Goal: Find specific page/section

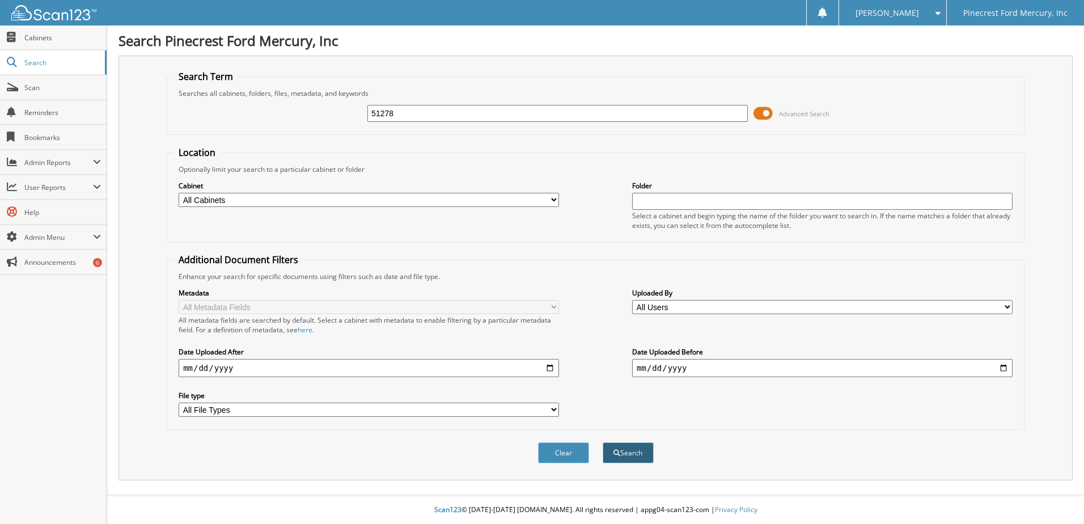
type input "51278"
click at [630, 456] on button "Search" at bounding box center [628, 452] width 51 height 21
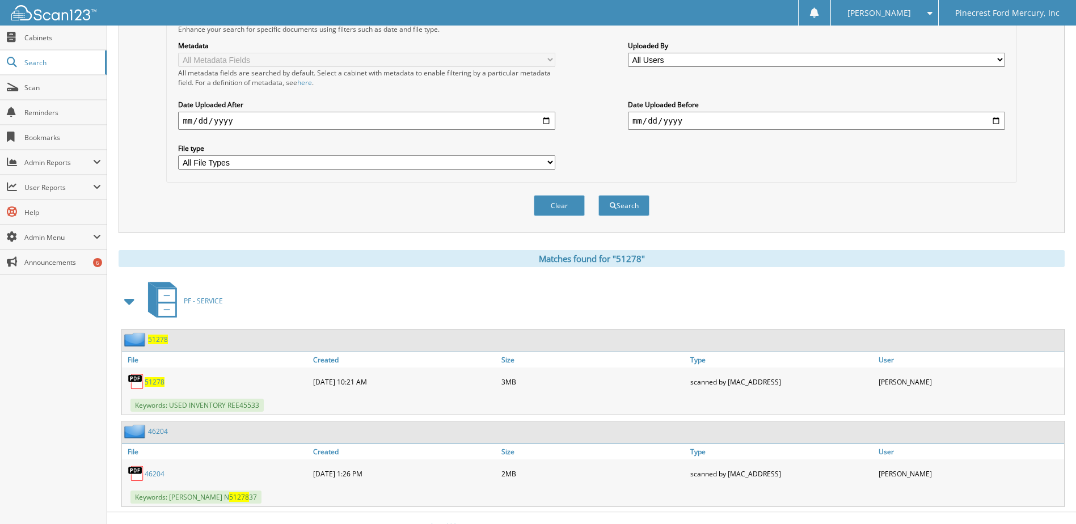
scroll to position [265, 0]
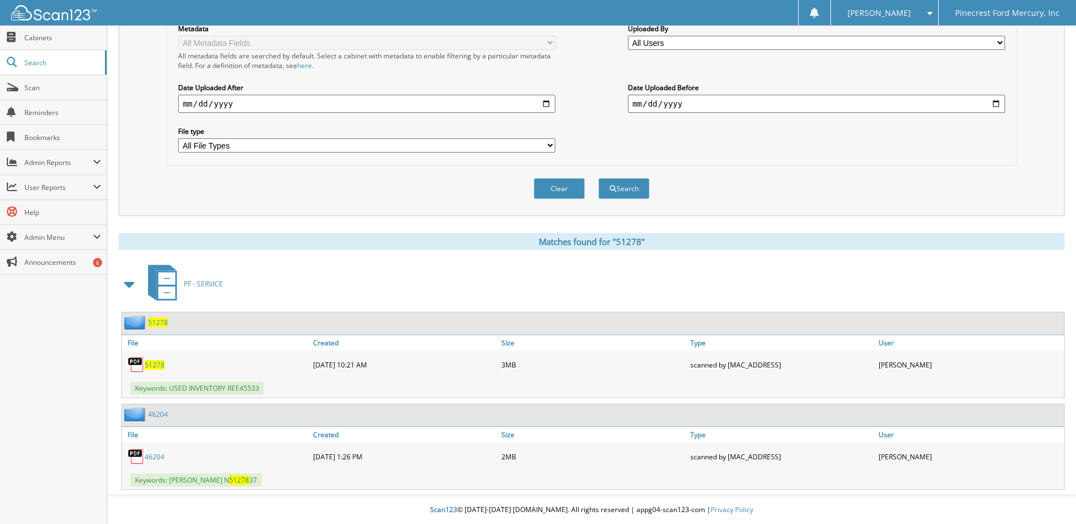
click at [147, 364] on span "51278" at bounding box center [155, 365] width 20 height 10
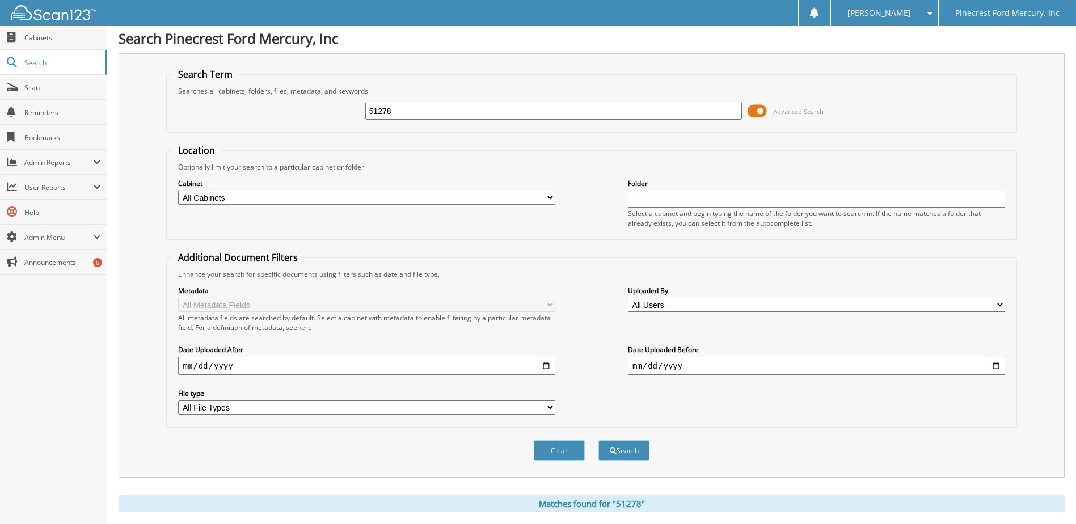
scroll to position [0, 0]
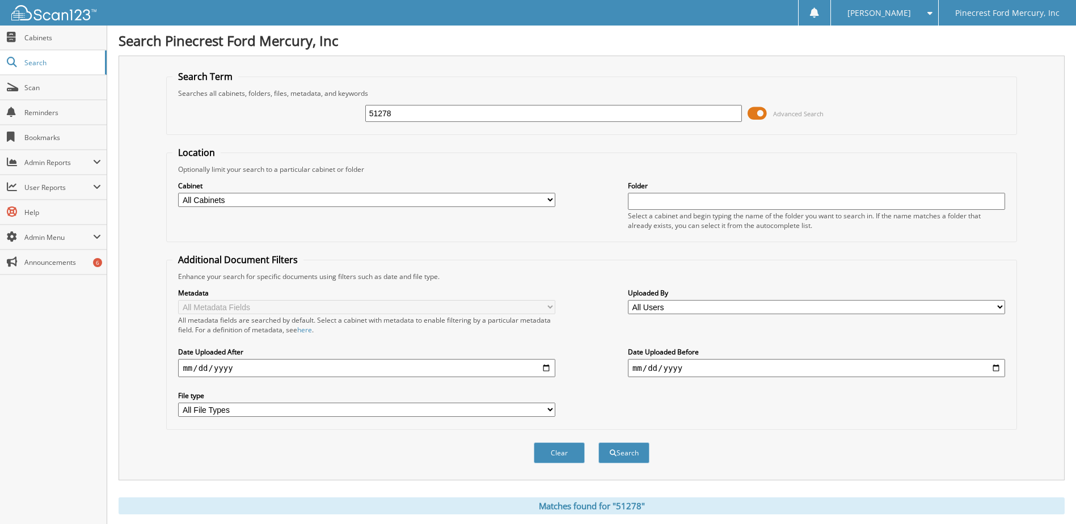
click at [523, 174] on div "Cabinet All Cabinets PF - ACCOUNTING PF - BODY SHOP PF - CHECKS PF - FINANCE AN…" at bounding box center [590, 205] width 837 height 62
click at [781, 75] on fieldset "Search Term Searches all cabinets, folders, files, metadata, and keywords 51278…" at bounding box center [591, 102] width 850 height 65
